Goal: Information Seeking & Learning: Find specific page/section

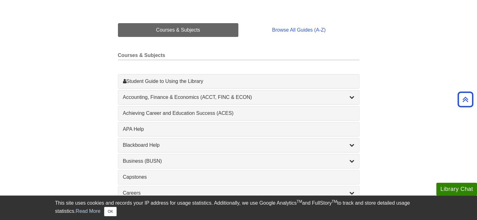
scroll to position [94, 0]
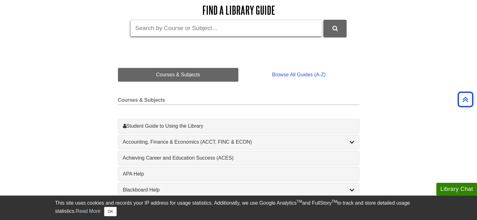
click at [235, 32] on input "Guide Search Terms" at bounding box center [226, 28] width 192 height 17
type input "myqbank"
click at [323, 20] on button "DU Library Guides Search" at bounding box center [334, 28] width 23 height 17
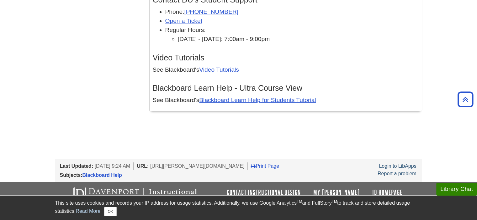
scroll to position [1936, 0]
